Goal: Information Seeking & Learning: Learn about a topic

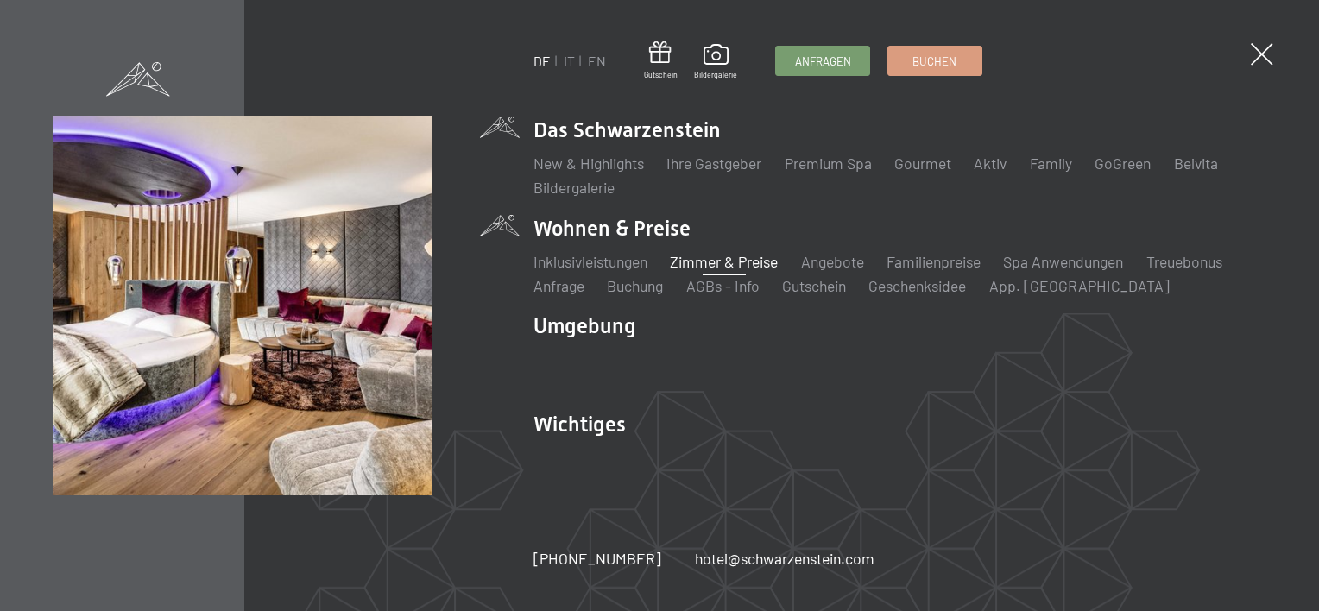
click at [715, 259] on link "Zimmer & Preise" at bounding box center [724, 261] width 108 height 19
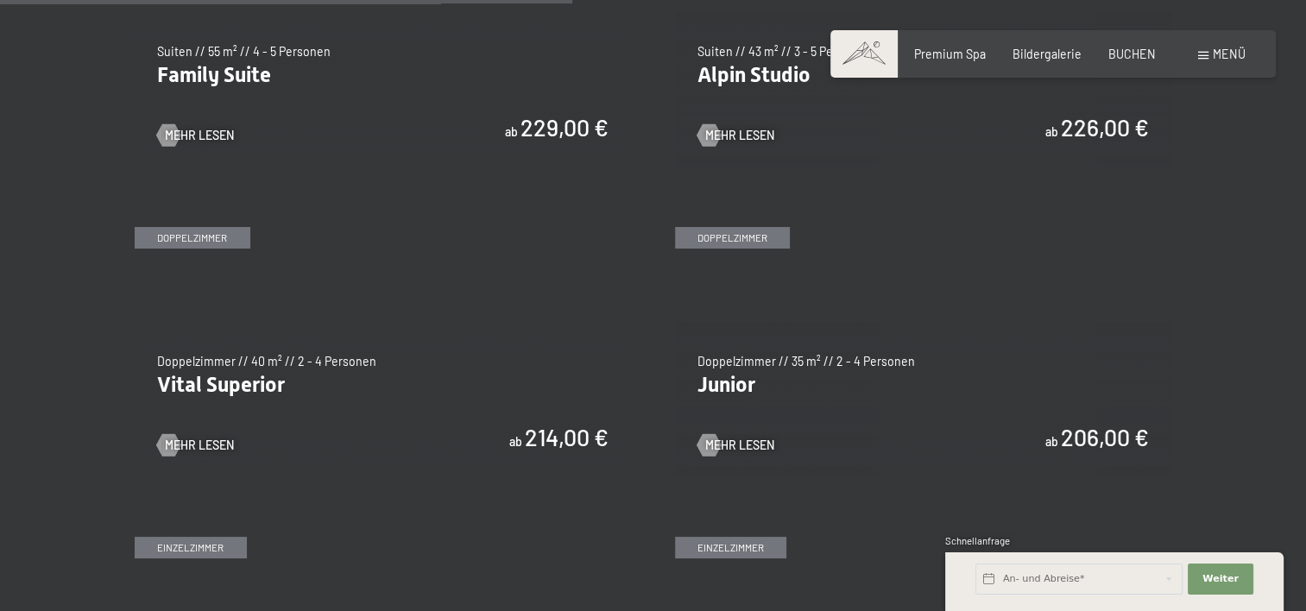
scroll to position [2158, 0]
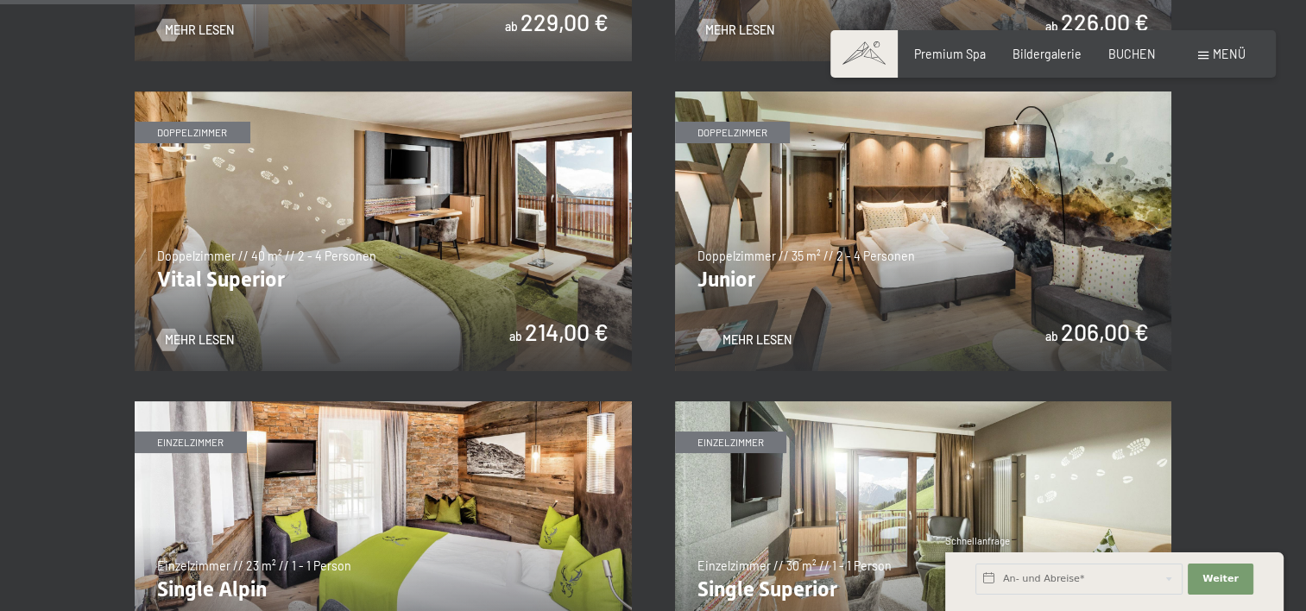
click at [752, 335] on span "Mehr Lesen" at bounding box center [756, 339] width 69 height 17
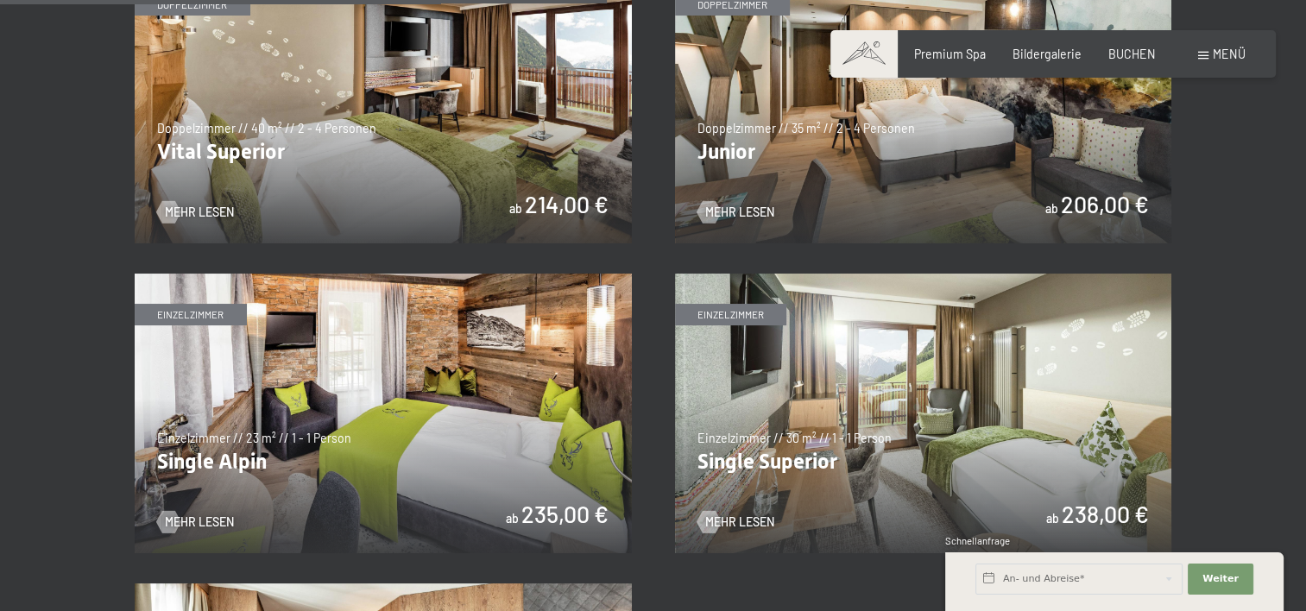
scroll to position [2244, 0]
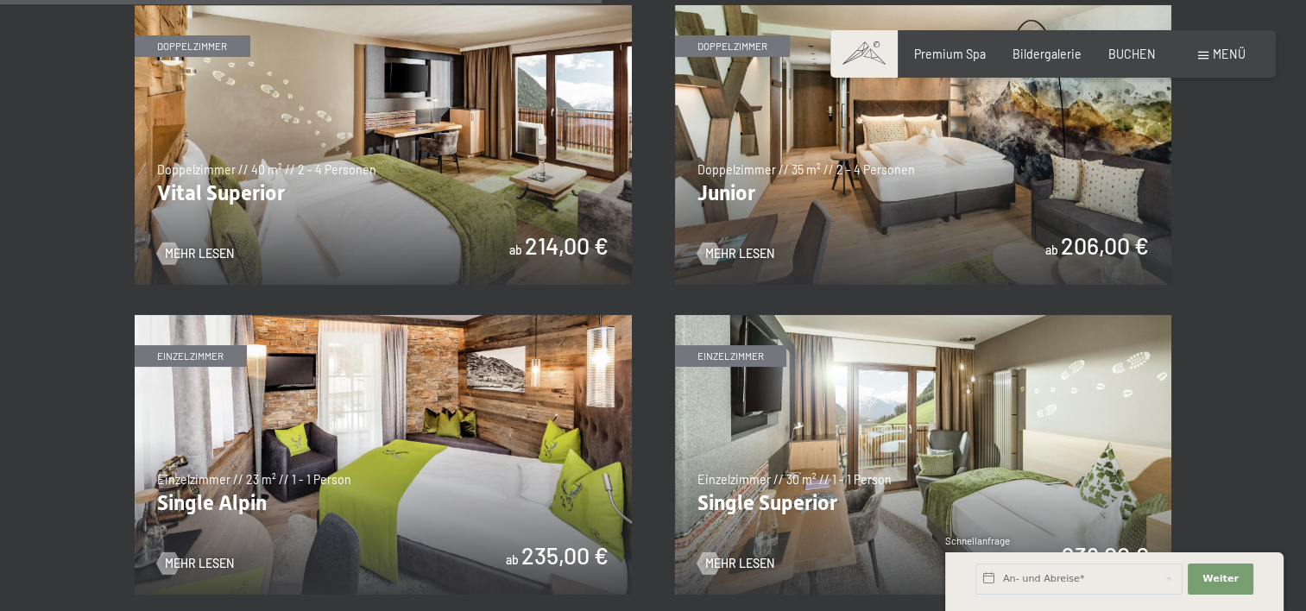
click at [378, 228] on img at bounding box center [383, 145] width 497 height 280
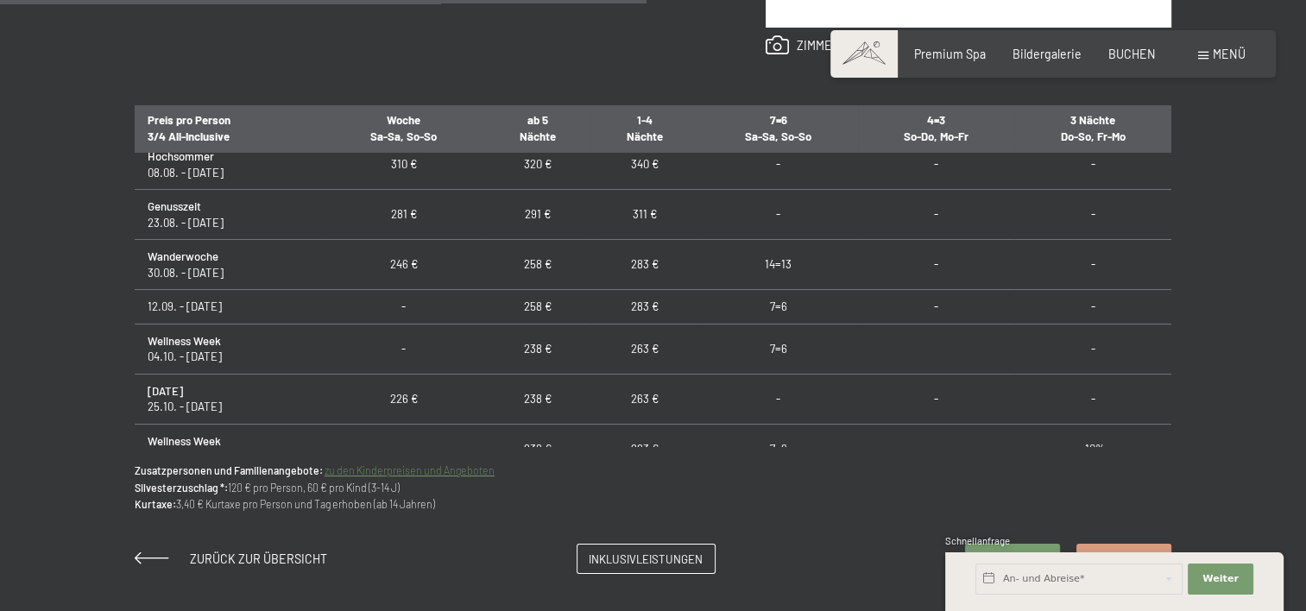
scroll to position [1208, 0]
